Goal: Task Accomplishment & Management: Use online tool/utility

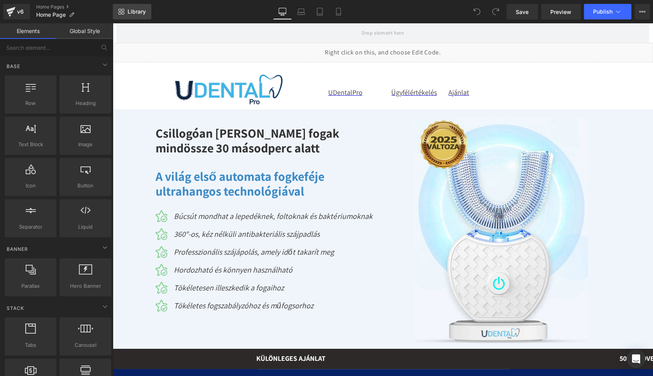
click at [128, 16] on link "Library" at bounding box center [132, 12] width 38 height 16
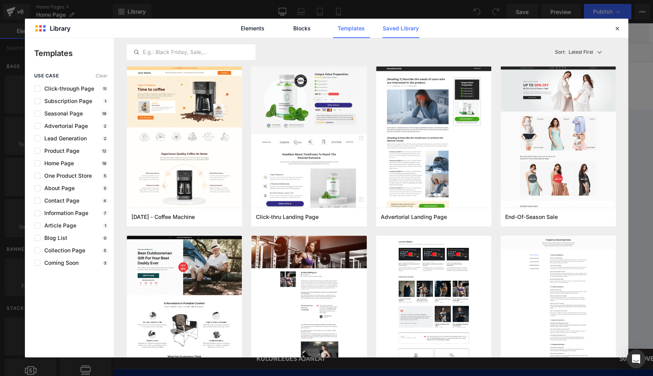
click at [409, 31] on link "Saved Library" at bounding box center [400, 28] width 37 height 19
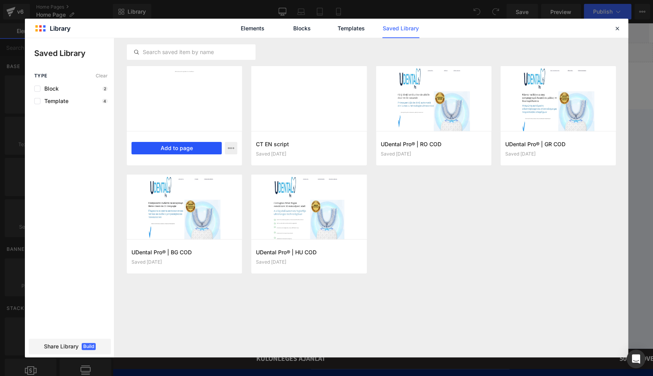
click at [167, 147] on button "Add to page" at bounding box center [176, 148] width 90 height 12
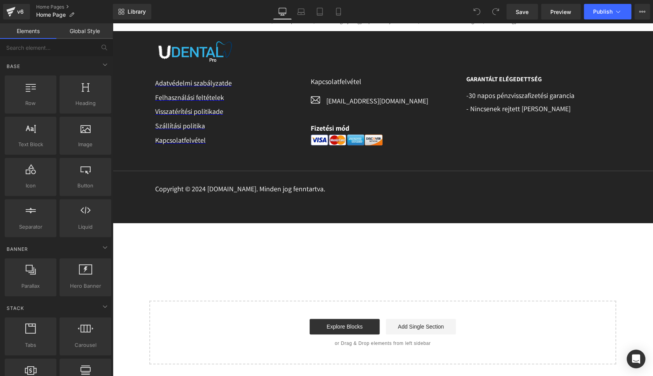
scroll to position [3788, 0]
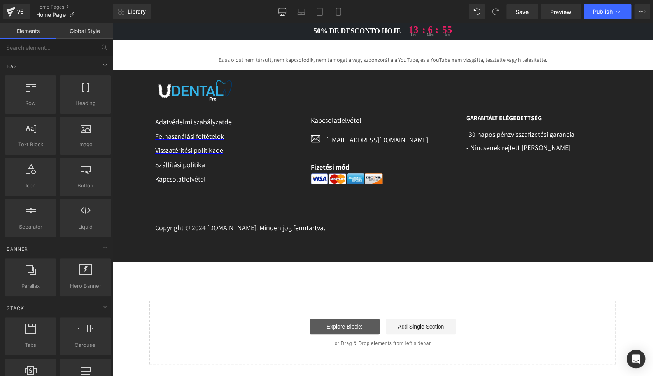
click at [338, 329] on link "Explore Blocks" at bounding box center [345, 327] width 70 height 16
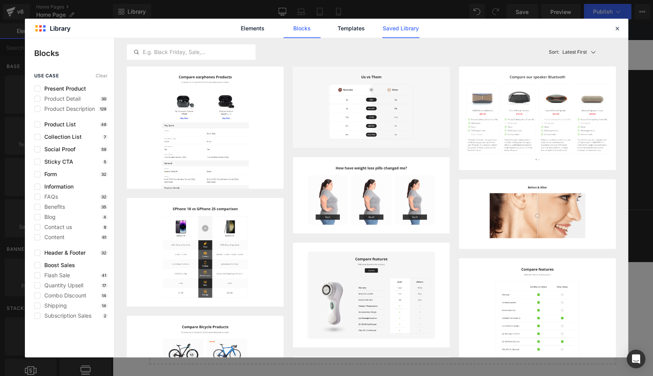
click at [403, 21] on link "Saved Library" at bounding box center [400, 28] width 37 height 19
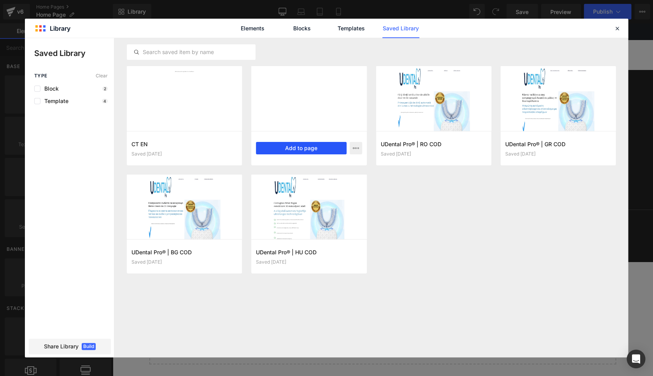
click at [300, 146] on button "Add to page" at bounding box center [301, 148] width 90 height 12
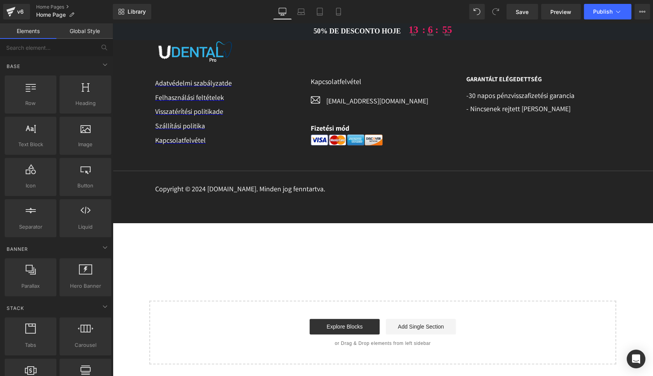
scroll to position [3808, 0]
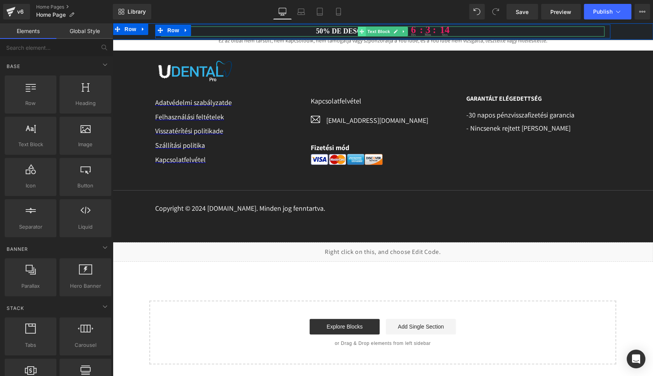
click at [360, 32] on icon at bounding box center [361, 31] width 4 height 4
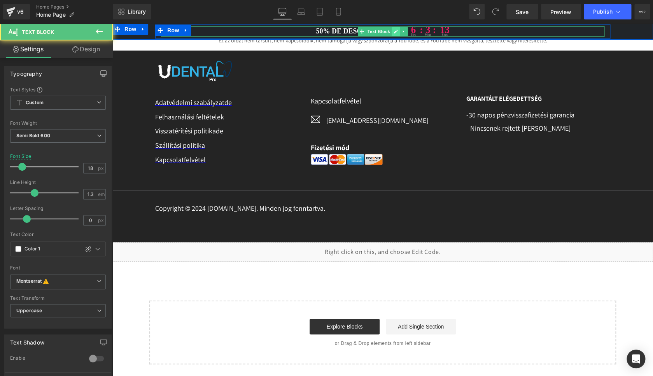
click at [392, 29] on link at bounding box center [396, 31] width 8 height 9
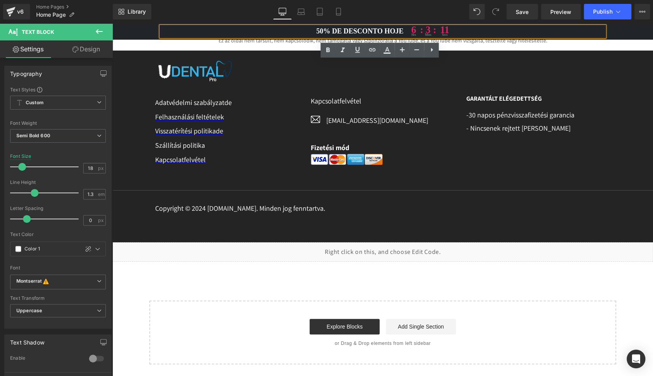
drag, startPoint x: 395, startPoint y: 31, endPoint x: 315, endPoint y: 30, distance: 80.1
click at [315, 30] on p "50% de desconto hoje 6 hrs : 3 : mins 11 secs" at bounding box center [382, 31] width 443 height 10
paste div
click at [343, 30] on p "50% KEDVEZMÉNY 6 hrs : 3 : mins 9 secs" at bounding box center [382, 31] width 443 height 10
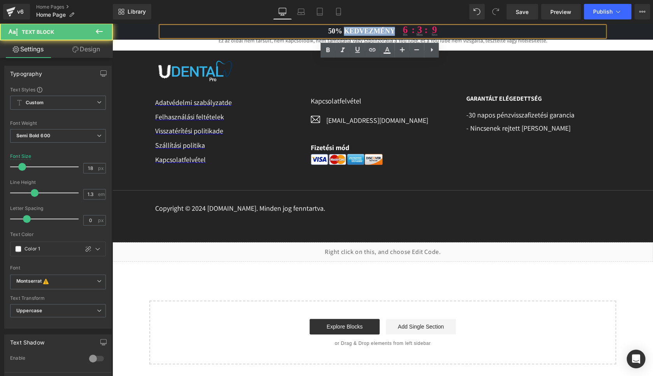
click at [343, 30] on p "50% KEDVEZMÉNY 6 hrs : 3 : mins 9 secs" at bounding box center [382, 31] width 443 height 10
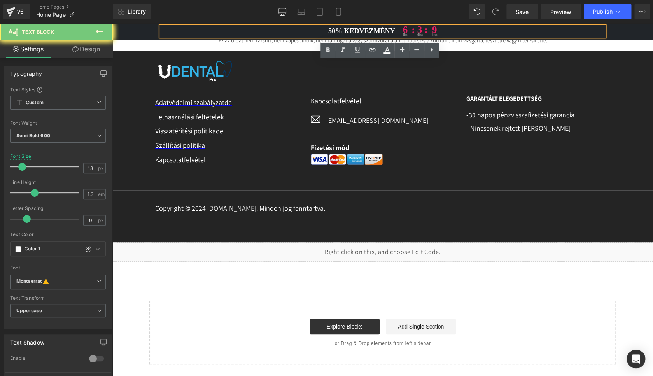
click at [343, 30] on p "50% KEDVEZMÉNY 6 hrs : 3 : mins 9 secs" at bounding box center [382, 31] width 443 height 10
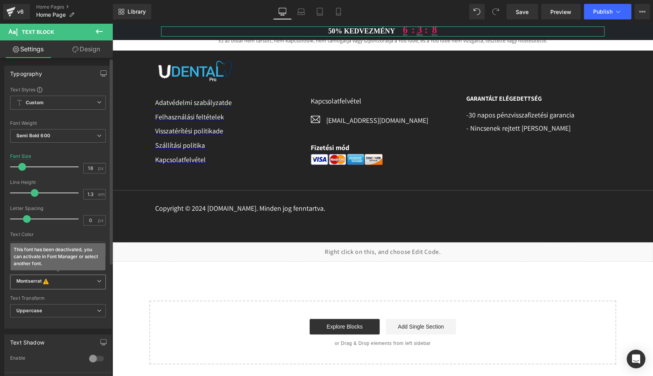
click at [58, 280] on b "Montserrat This font has been deactivated, you can activate in Font Manager or …" at bounding box center [56, 282] width 80 height 8
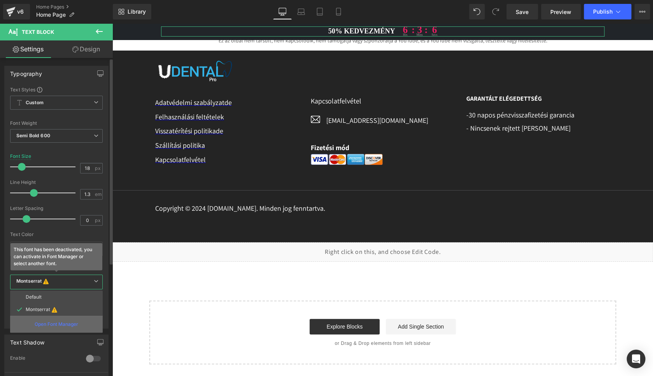
click at [50, 326] on p "Open Font Manager" at bounding box center [57, 324] width 44 height 7
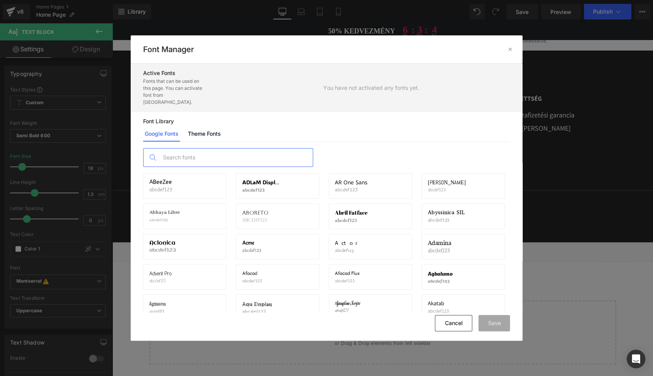
click at [220, 149] on input "text" at bounding box center [236, 158] width 154 height 18
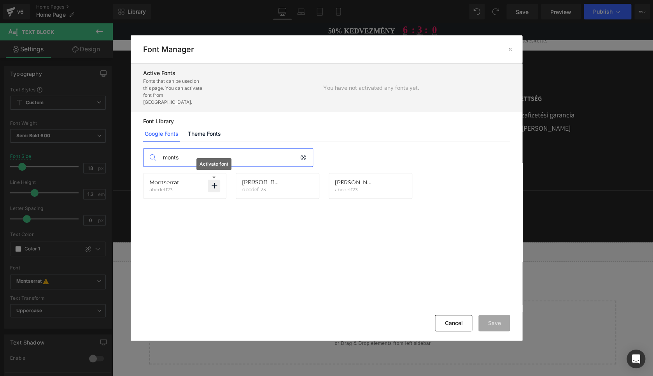
type input "monts"
click at [215, 183] on icon at bounding box center [214, 186] width 6 height 6
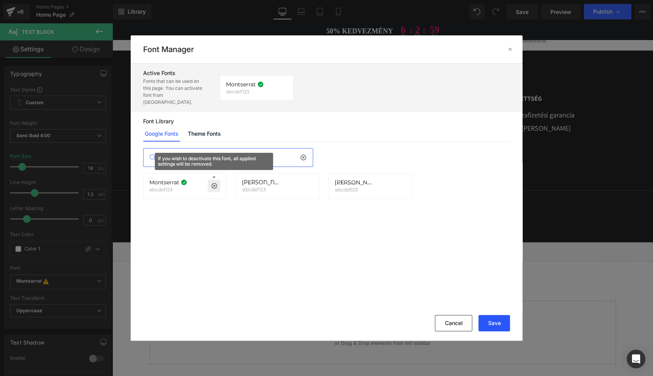
click at [504, 324] on button "Save" at bounding box center [493, 323] width 31 height 16
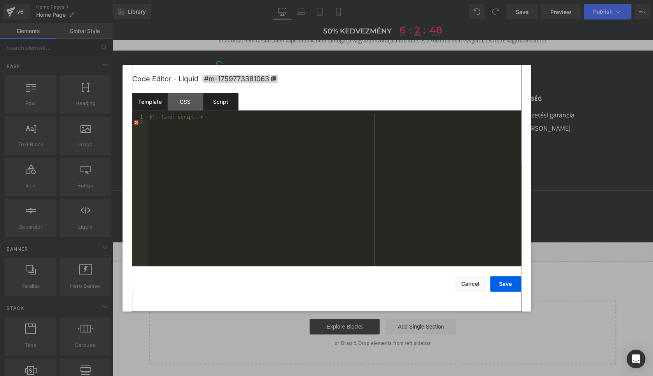
click at [228, 106] on div "Script" at bounding box center [220, 101] width 35 height 17
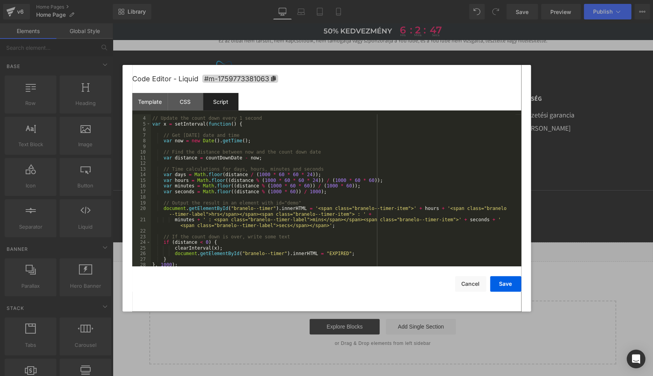
scroll to position [39, 0]
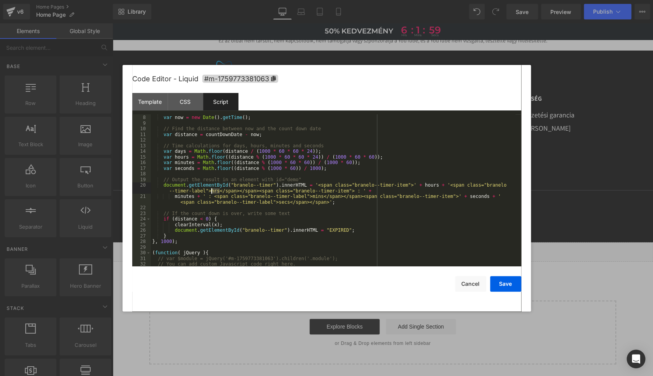
drag, startPoint x: 220, startPoint y: 191, endPoint x: 212, endPoint y: 190, distance: 8.2
click at [212, 190] on div "// Get [DATE] date and time var now = new Date ( ) . getTime ( ) ; // Find the …" at bounding box center [333, 191] width 364 height 164
drag, startPoint x: 323, startPoint y: 197, endPoint x: 313, endPoint y: 197, distance: 9.7
click at [313, 197] on div "// Get [DATE] date and time var now = new Date ( ) . getTime ( ) ; // Find the …" at bounding box center [333, 191] width 364 height 164
drag, startPoint x: 273, startPoint y: 204, endPoint x: 262, endPoint y: 204, distance: 10.5
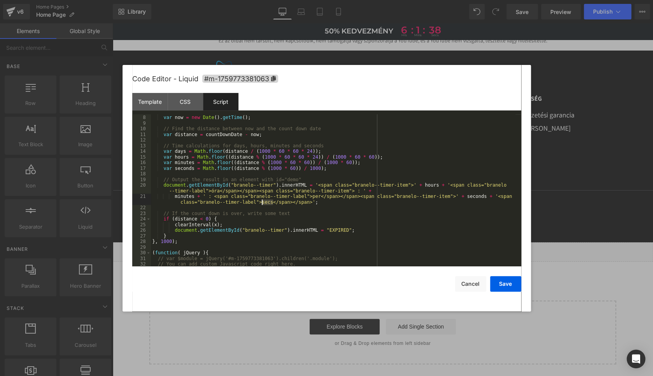
click at [262, 204] on div "// Get [DATE] date and time var now = new Date ( ) . getTime ( ) ; // Find the …" at bounding box center [333, 191] width 364 height 164
click at [507, 281] on button "Save" at bounding box center [505, 284] width 31 height 16
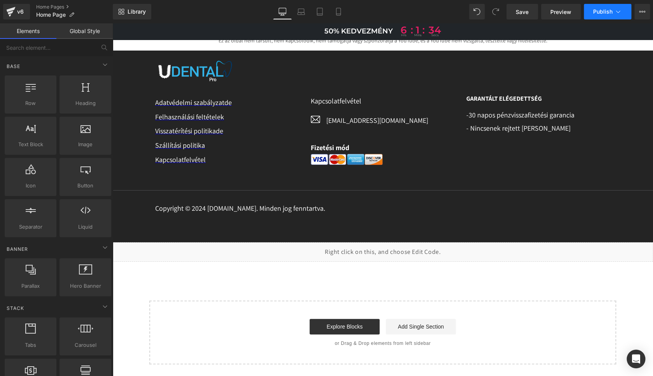
click at [599, 12] on span "Publish" at bounding box center [602, 12] width 19 height 6
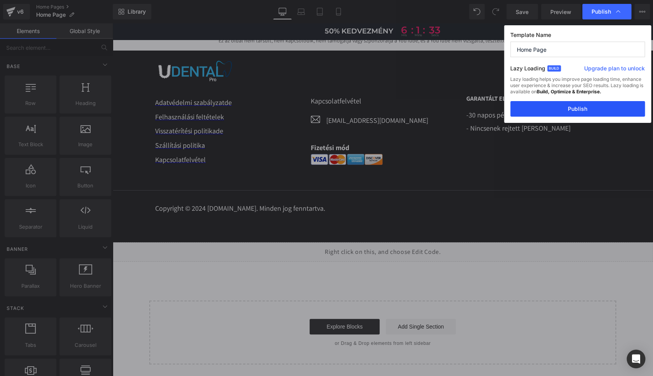
click at [579, 112] on button "Publish" at bounding box center [577, 109] width 135 height 16
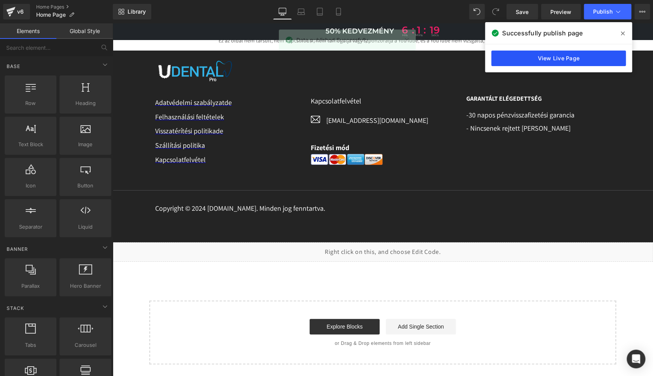
click at [540, 56] on link "View Live Page" at bounding box center [558, 59] width 135 height 16
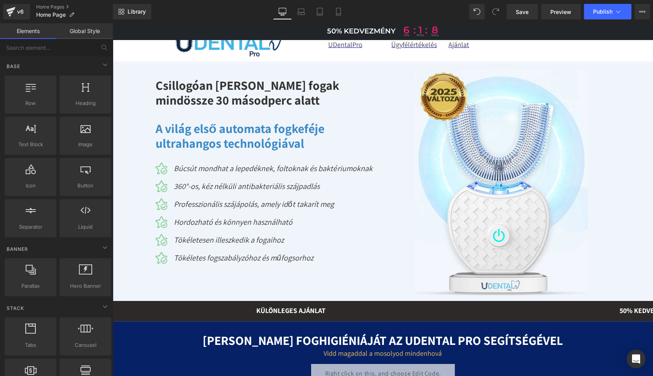
scroll to position [0, 0]
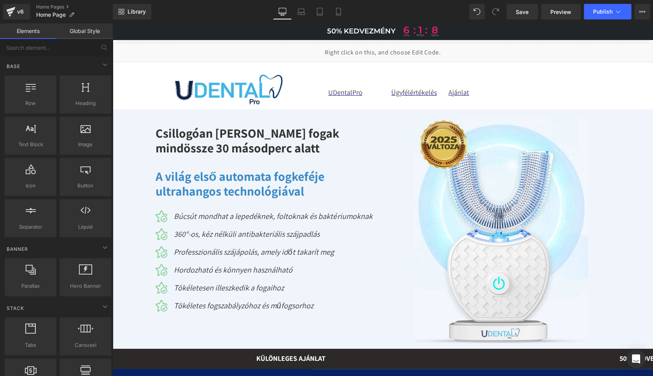
drag, startPoint x: 650, startPoint y: 301, endPoint x: 714, endPoint y: 45, distance: 263.3
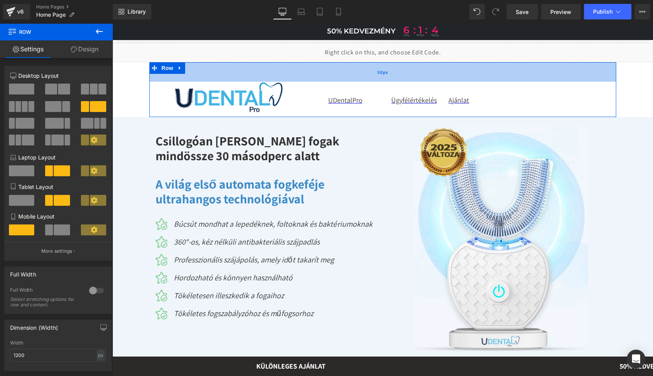
drag, startPoint x: 210, startPoint y: 66, endPoint x: 212, endPoint y: 74, distance: 8.1
click at [212, 74] on div "50px" at bounding box center [382, 71] width 467 height 19
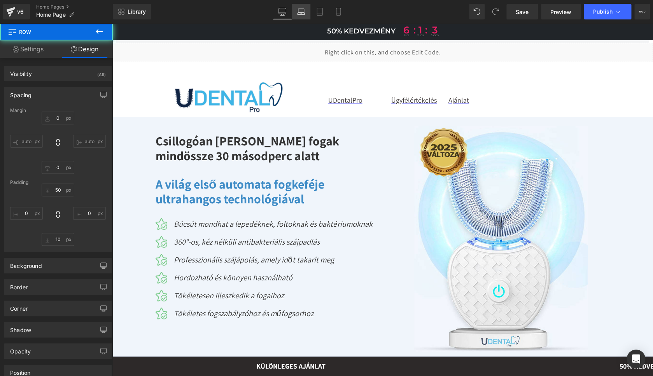
click at [307, 12] on link "Laptop" at bounding box center [301, 12] width 19 height 16
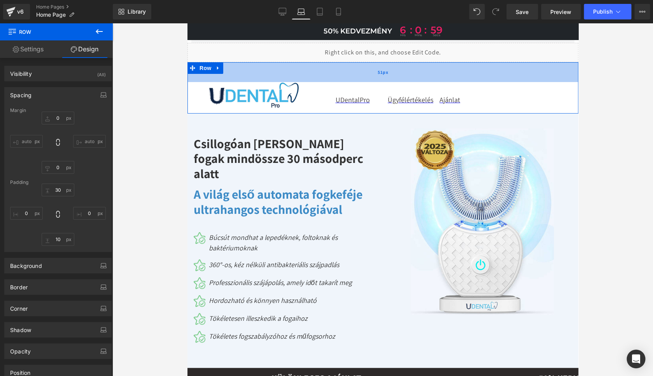
drag, startPoint x: 268, startPoint y: 65, endPoint x: 271, endPoint y: 70, distance: 5.6
click at [270, 73] on div "51px" at bounding box center [382, 72] width 391 height 20
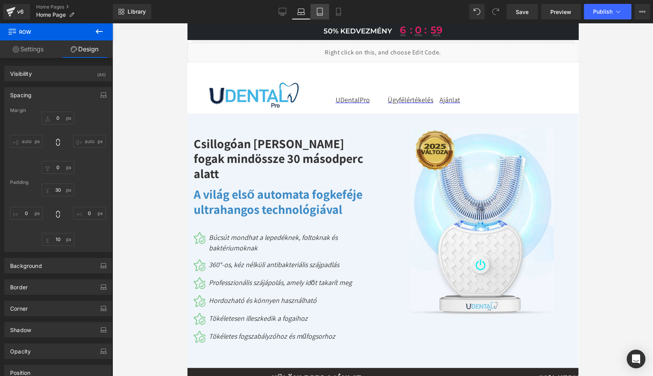
click at [319, 14] on icon at bounding box center [320, 12] width 8 height 8
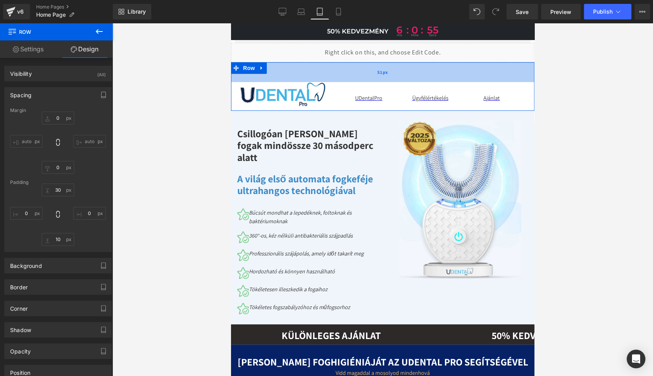
drag, startPoint x: 278, startPoint y: 65, endPoint x: 281, endPoint y: 73, distance: 8.6
click at [281, 73] on div "51px" at bounding box center [382, 72] width 303 height 20
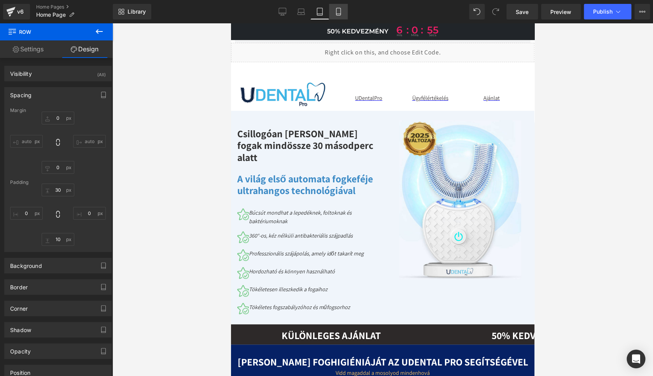
click at [340, 13] on icon at bounding box center [338, 11] width 4 height 7
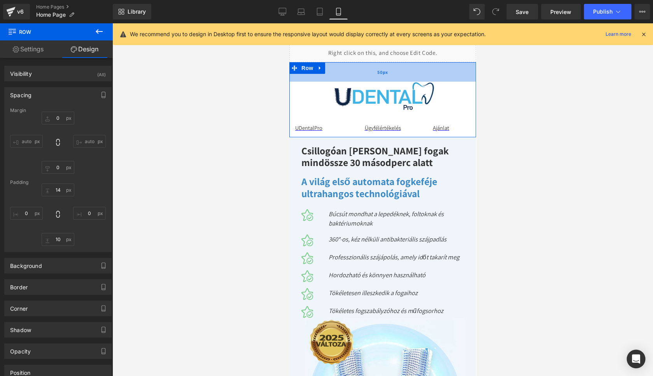
drag, startPoint x: 334, startPoint y: 64, endPoint x: 337, endPoint y: 78, distance: 14.2
click at [337, 78] on div "50px" at bounding box center [382, 71] width 187 height 19
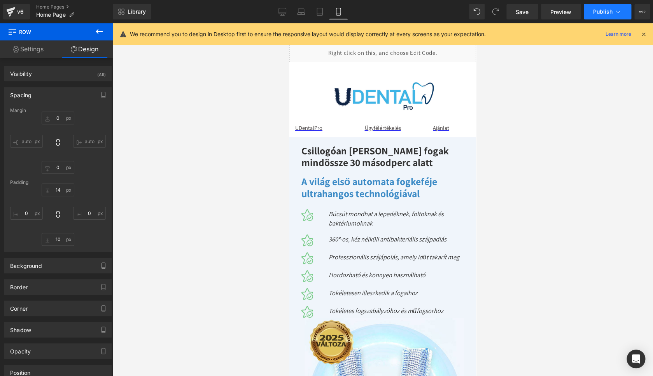
click at [604, 10] on span "Publish" at bounding box center [602, 12] width 19 height 6
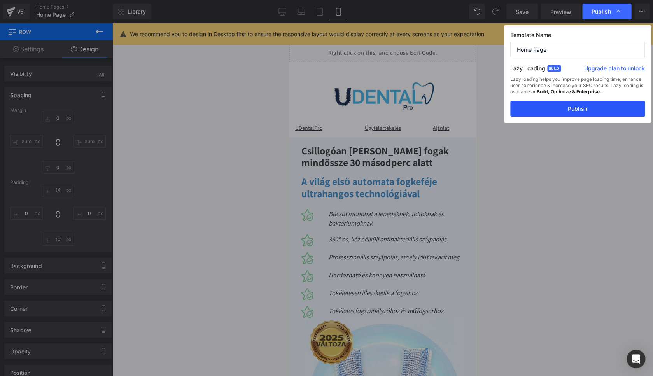
drag, startPoint x: 606, startPoint y: 102, endPoint x: 61, endPoint y: 100, distance: 545.5
click at [606, 102] on button "Publish" at bounding box center [577, 109] width 135 height 16
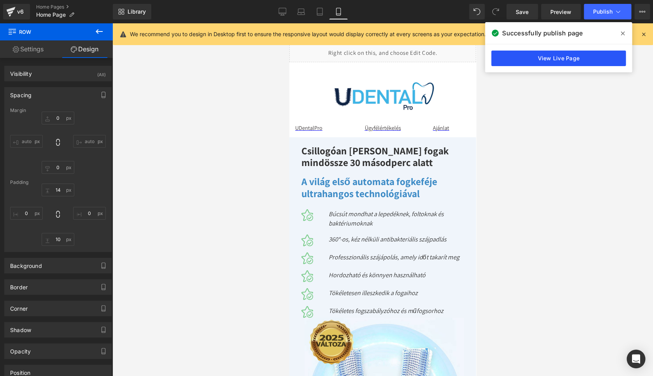
click at [557, 59] on link "View Live Page" at bounding box center [558, 59] width 135 height 16
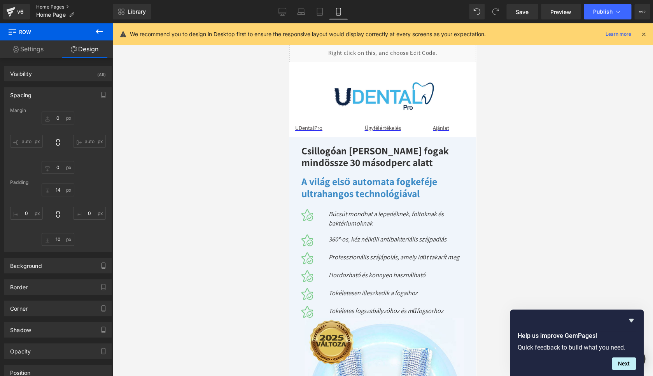
click at [57, 5] on link "Home Pages" at bounding box center [74, 7] width 77 height 6
